Goal: Information Seeking & Learning: Learn about a topic

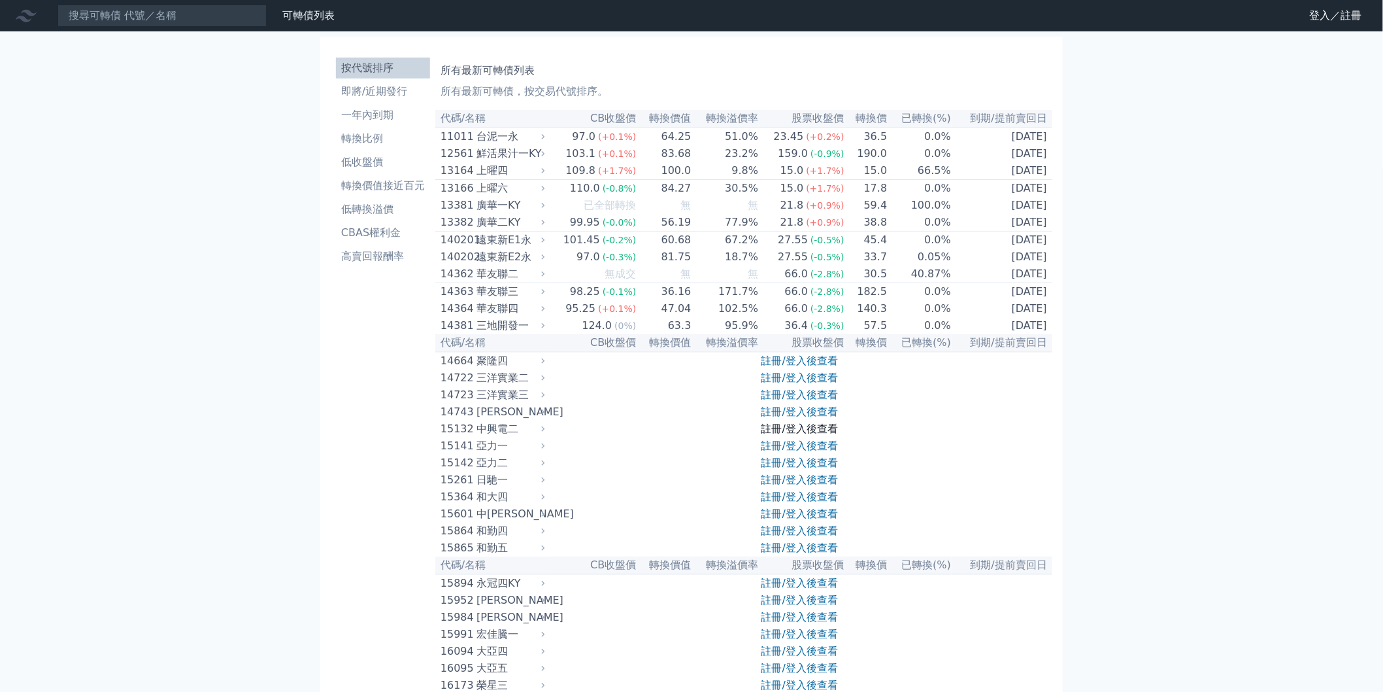
click at [811, 435] on link "註冊/登入後查看" at bounding box center [800, 428] width 76 height 12
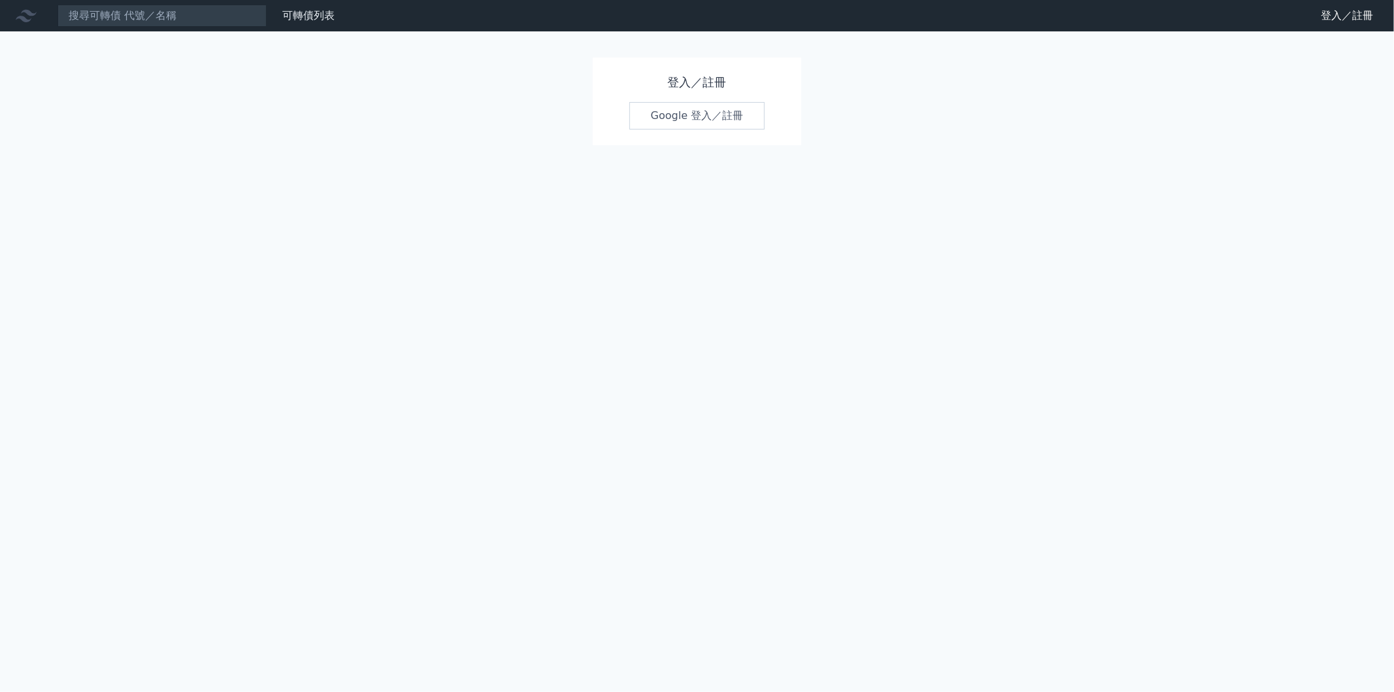
click at [742, 105] on link "Google 登入／註冊" at bounding box center [698, 115] width 136 height 27
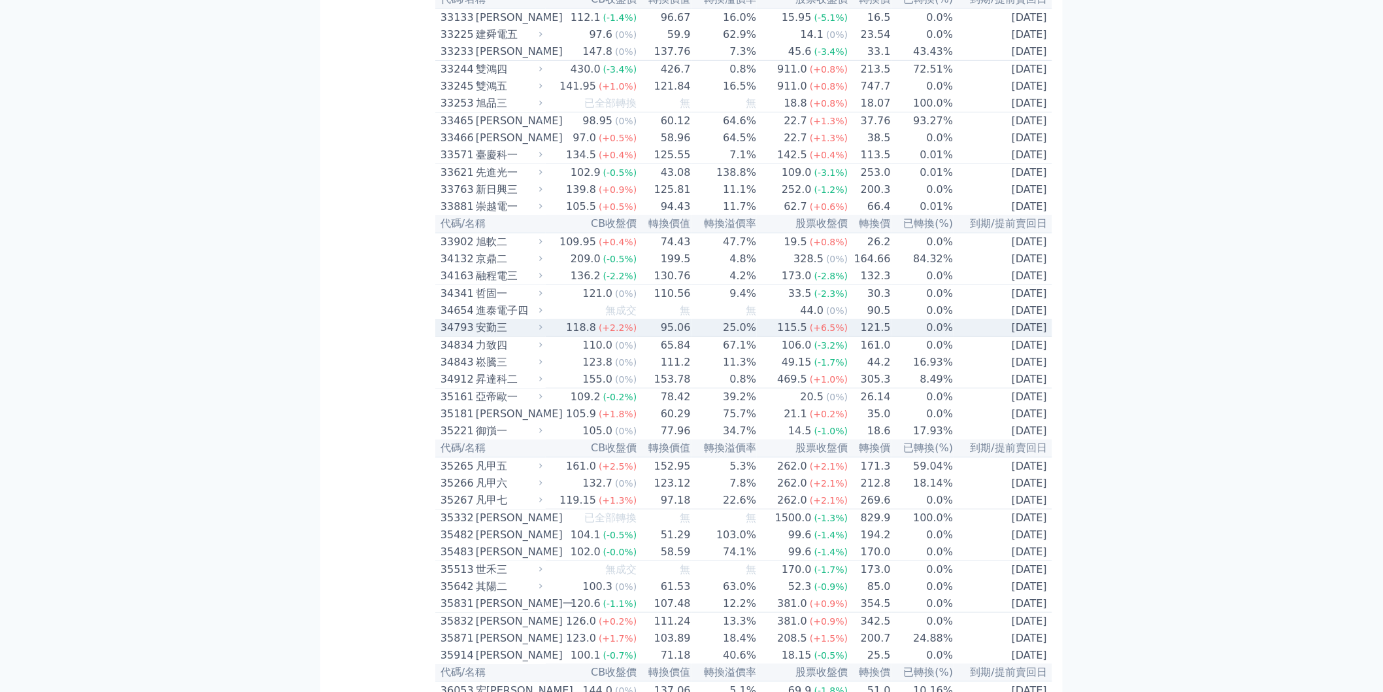
scroll to position [2384, 0]
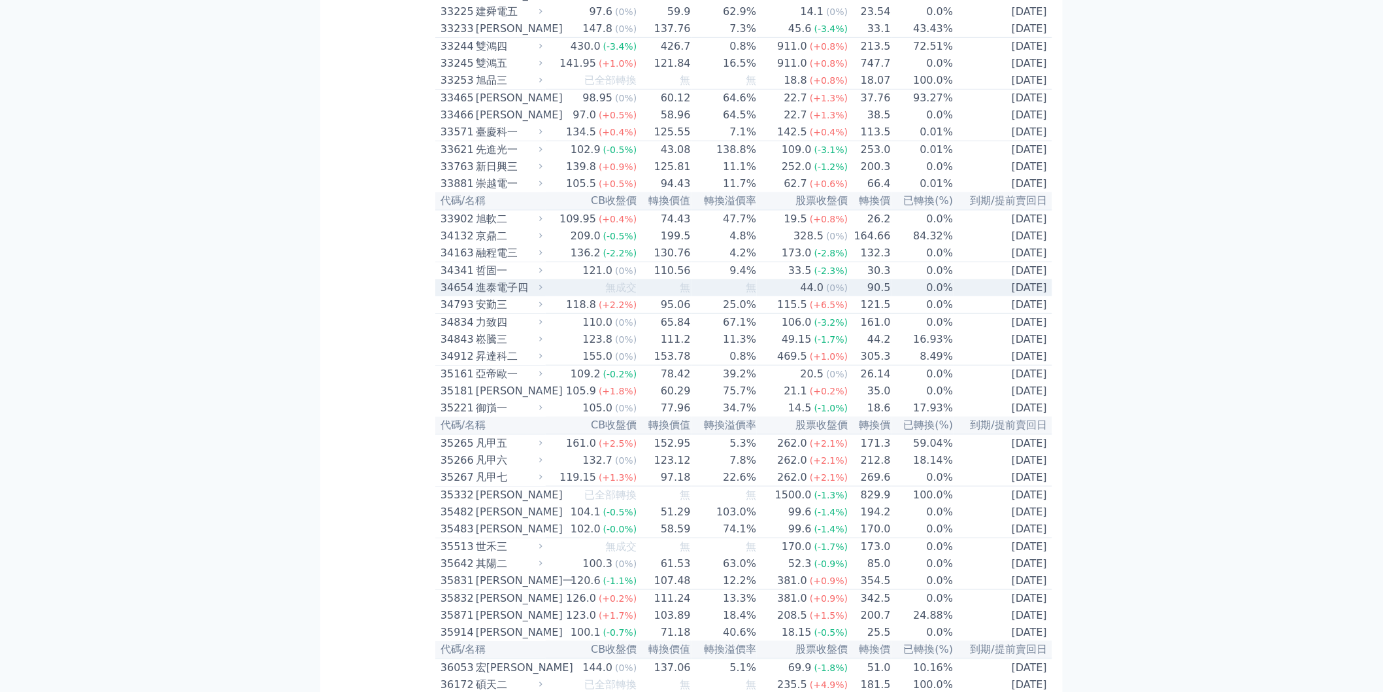
click at [756, 294] on span "無" at bounding box center [751, 287] width 10 height 12
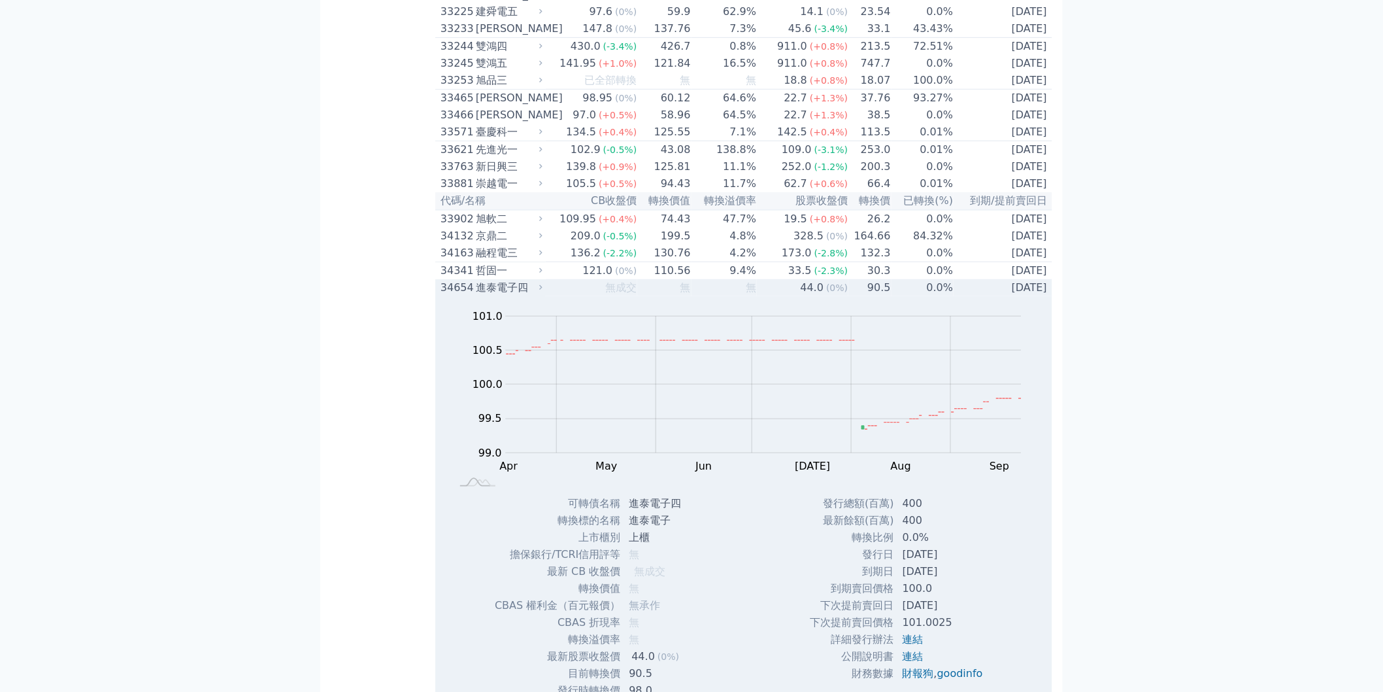
click at [749, 294] on span "無" at bounding box center [751, 287] width 10 height 12
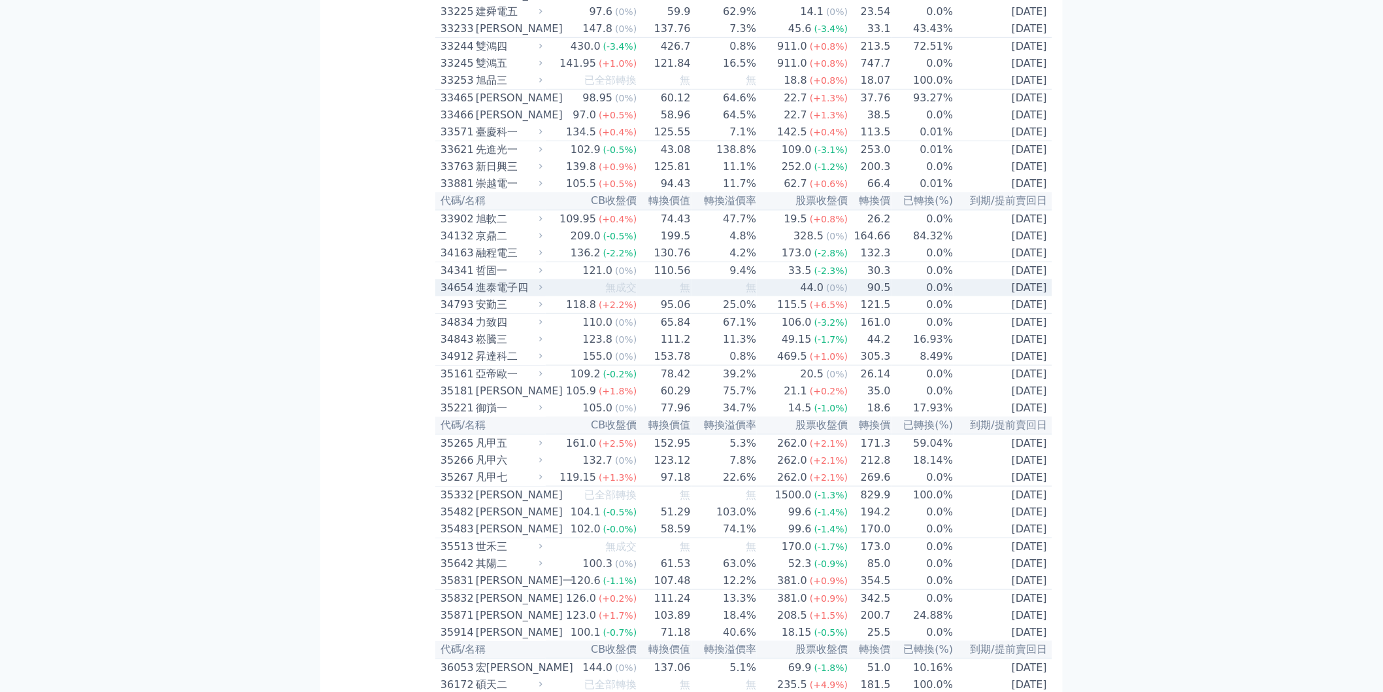
click at [746, 296] on td "無" at bounding box center [724, 287] width 65 height 17
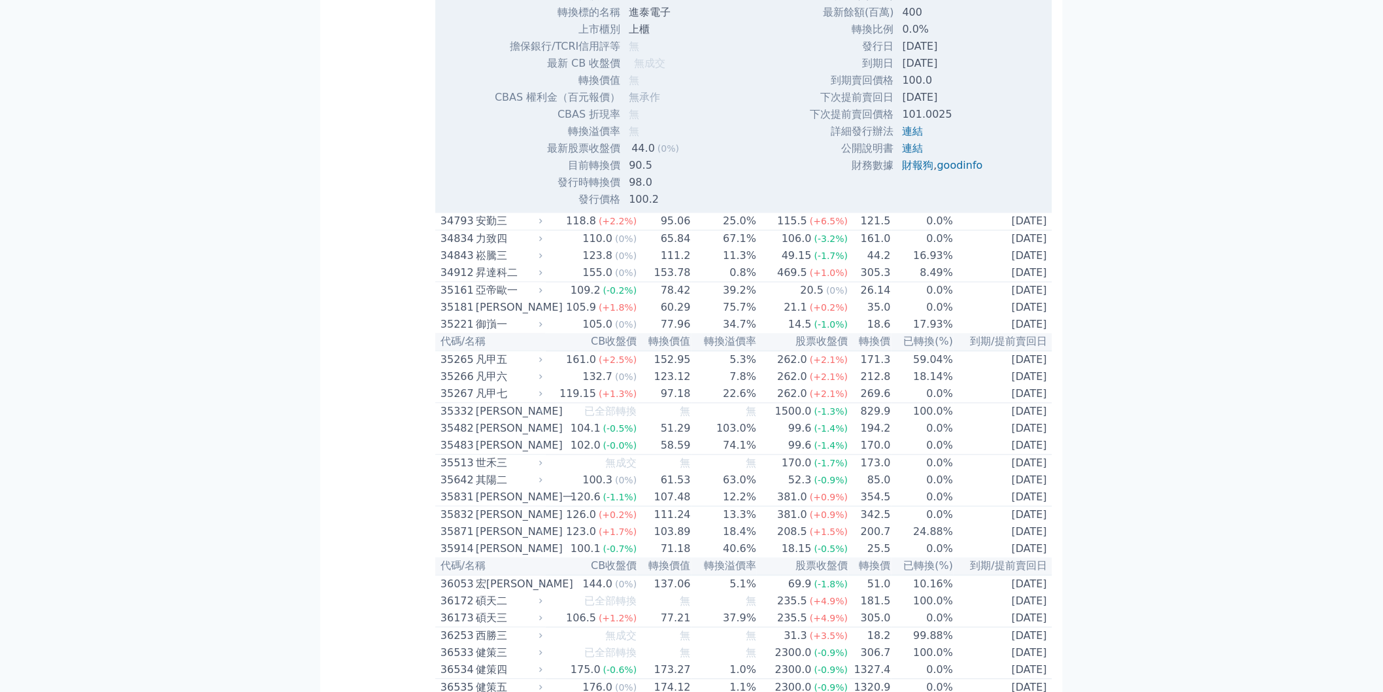
scroll to position [2893, 0]
drag, startPoint x: 622, startPoint y: 361, endPoint x: 677, endPoint y: 360, distance: 54.3
click at [677, 173] on td "90.5" at bounding box center [657, 164] width 71 height 17
